Goal: Task Accomplishment & Management: Use online tool/utility

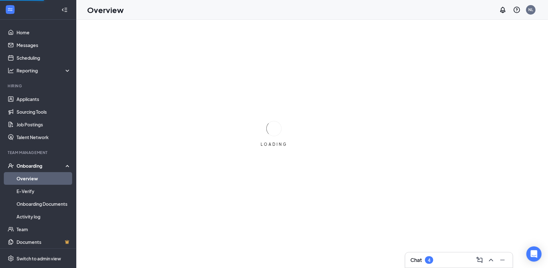
click at [287, 259] on div "Chat 4" at bounding box center [458, 260] width 97 height 10
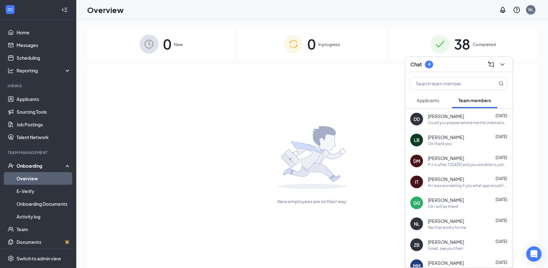
click at [287, 54] on div "0 In progress" at bounding box center [312, 43] width 148 height 33
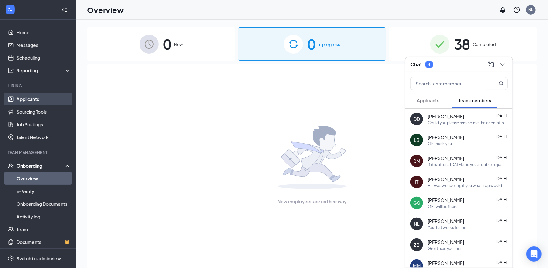
click at [23, 104] on link "Applicants" at bounding box center [44, 99] width 54 height 13
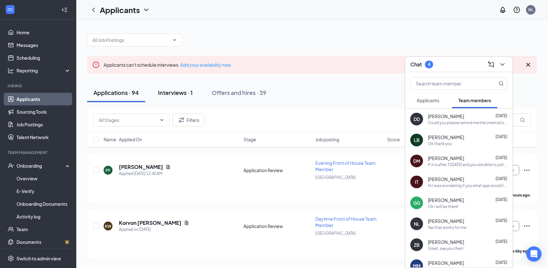
click at [191, 94] on div "Interviews · 1" at bounding box center [175, 93] width 35 height 8
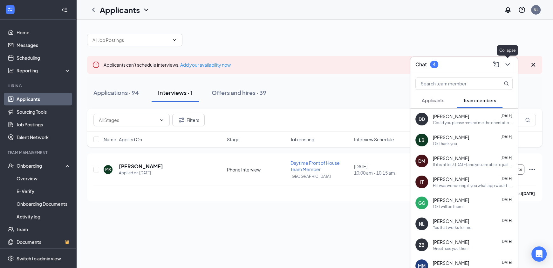
click at [287, 61] on icon "ChevronDown" at bounding box center [508, 65] width 8 height 8
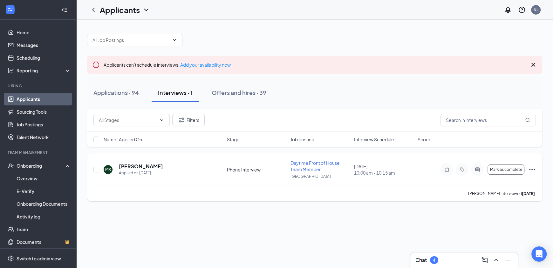
click at [287, 168] on icon "Ellipses" at bounding box center [532, 170] width 8 height 8
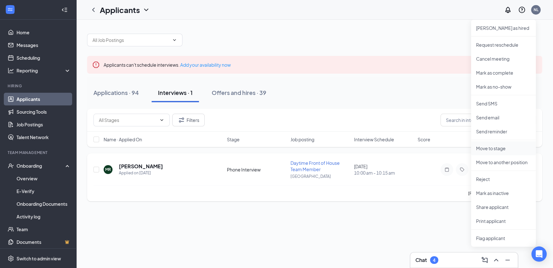
click at [287, 149] on p "Move to stage" at bounding box center [503, 148] width 55 height 6
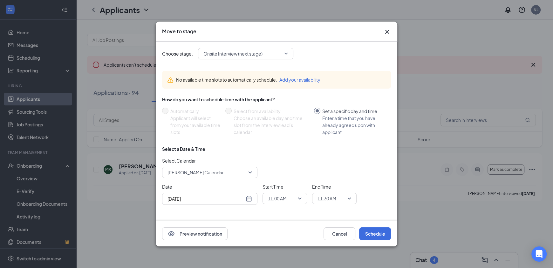
click at [274, 53] on span "Onsite Interview (next stage)" at bounding box center [242, 54] width 79 height 10
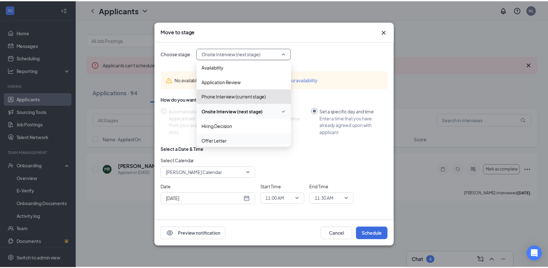
scroll to position [36, 0]
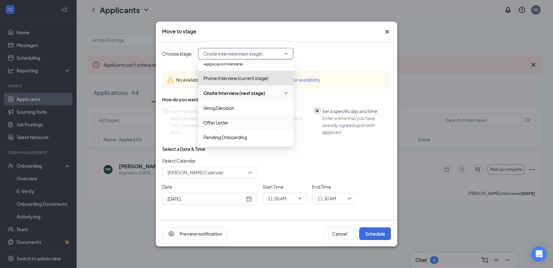
click at [246, 123] on span "Offer Letter" at bounding box center [245, 122] width 85 height 7
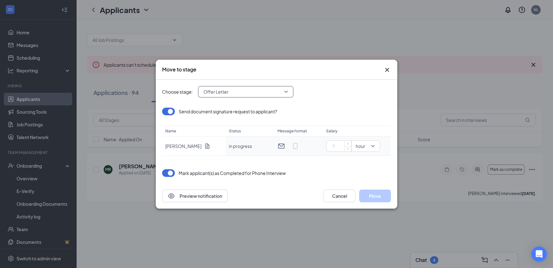
click at [287, 147] on input at bounding box center [340, 146] width 22 height 10
type input "14"
click at [287, 168] on div "Choose stage: Offer Letter 3959326 3960924 3953561 Application Availability App…" at bounding box center [276, 132] width 229 height 104
click at [287, 197] on button "Move" at bounding box center [375, 196] width 32 height 13
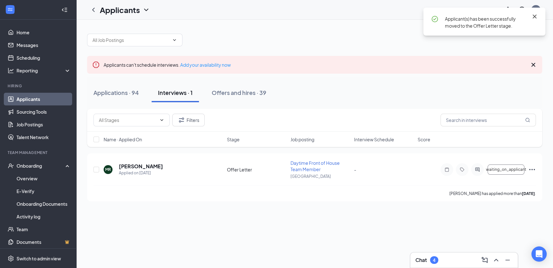
click at [287, 15] on icon "Cross" at bounding box center [535, 17] width 8 height 8
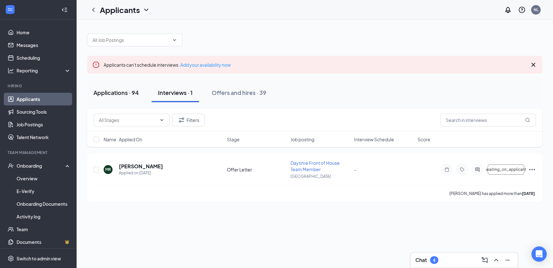
click at [119, 94] on div "Applications · 94" at bounding box center [115, 93] width 45 height 8
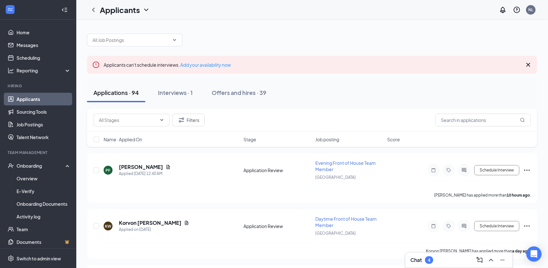
click at [287, 262] on div "4" at bounding box center [429, 260] width 8 height 8
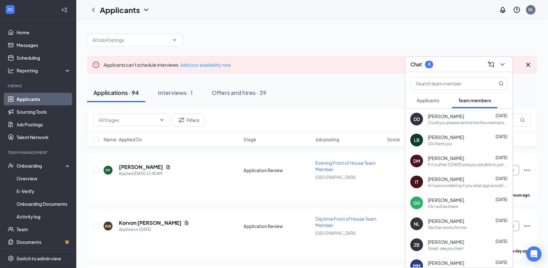
click at [287, 147] on div "[PERSON_NAME] [DATE] Ok thank you" at bounding box center [458, 140] width 107 height 21
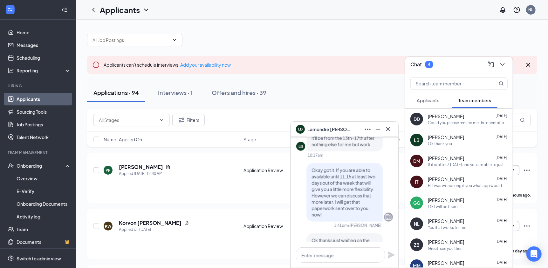
scroll to position [31, 0]
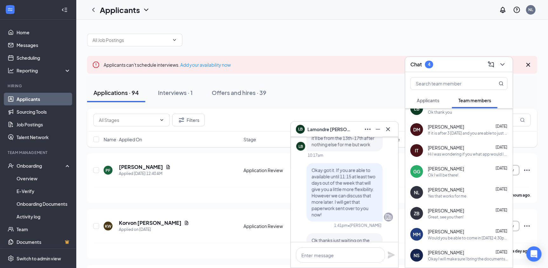
click at [287, 185] on div "NL [PERSON_NAME] [DATE] Yes that works for me" at bounding box center [458, 192] width 107 height 21
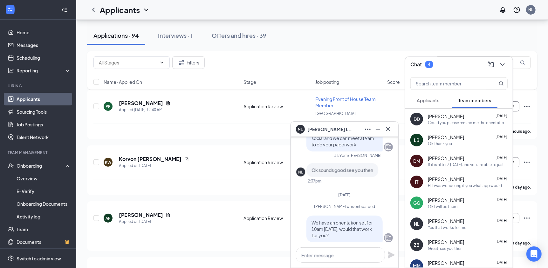
scroll to position [-64, 0]
